Goal: Task Accomplishment & Management: Complete application form

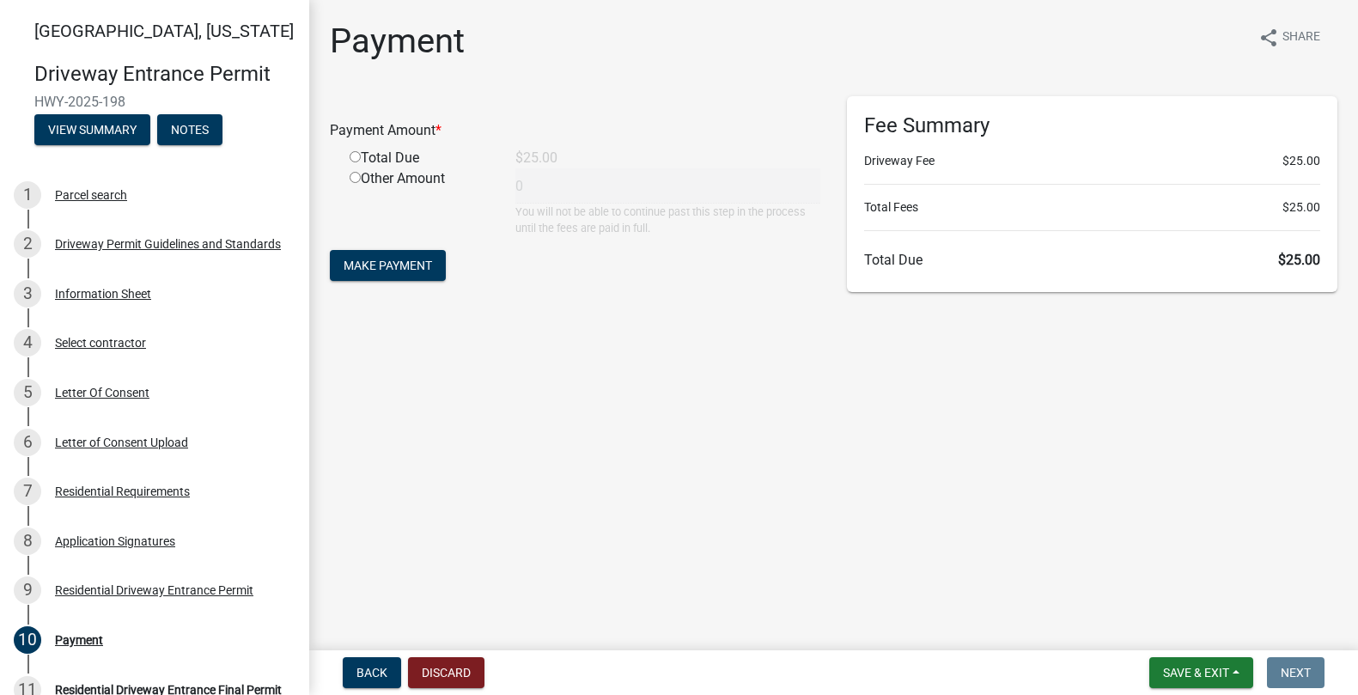
click at [352, 157] on input "radio" at bounding box center [355, 156] width 11 height 11
radio input "true"
type input "25"
click at [412, 272] on span "Make Payment" at bounding box center [388, 266] width 88 height 14
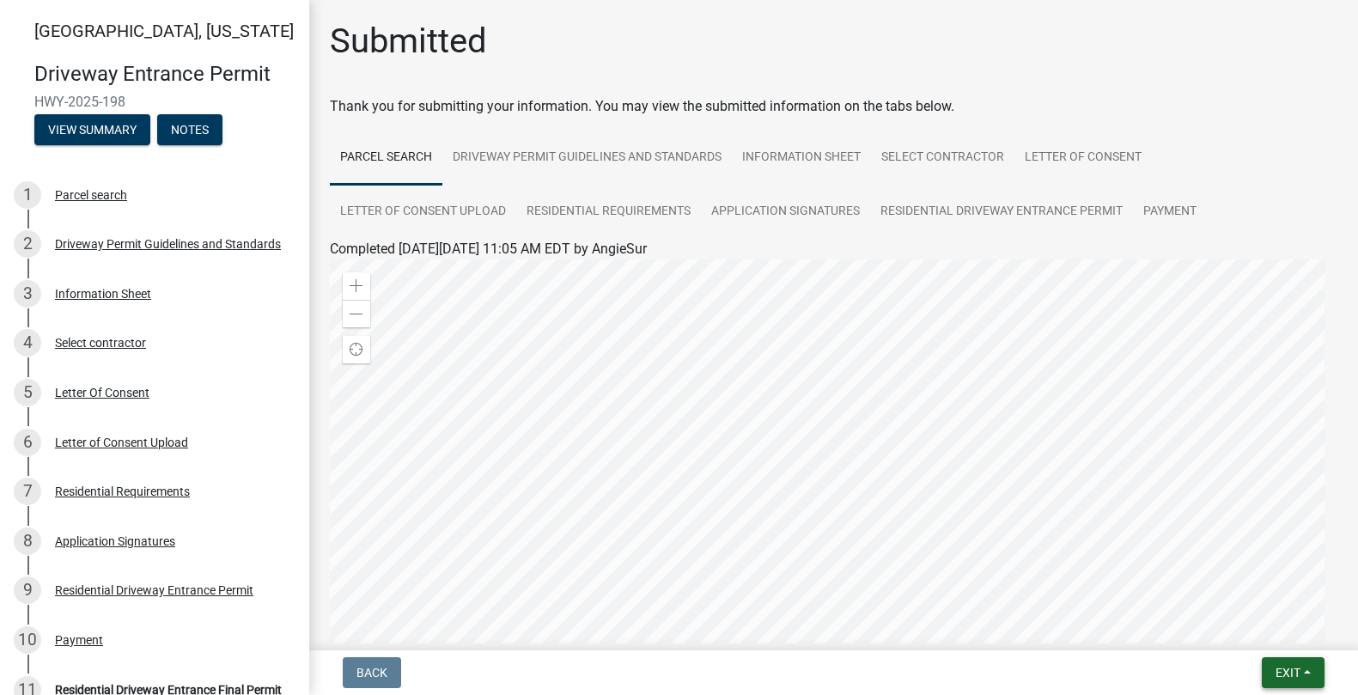
click at [1295, 682] on button "Exit" at bounding box center [1293, 672] width 63 height 31
click at [1259, 627] on button "Save & Exit" at bounding box center [1255, 627] width 137 height 41
